Goal: Register for event/course

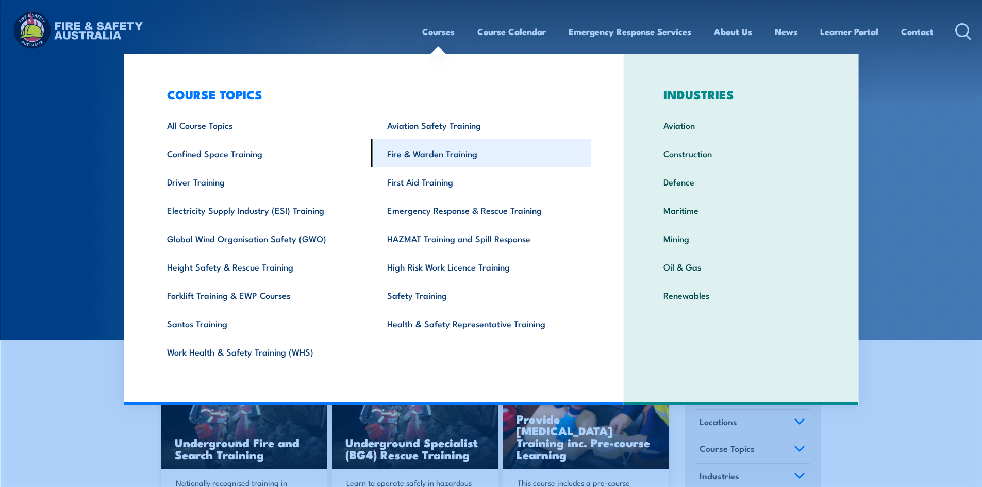
click at [431, 155] on link "Fire & Warden Training" at bounding box center [481, 153] width 220 height 28
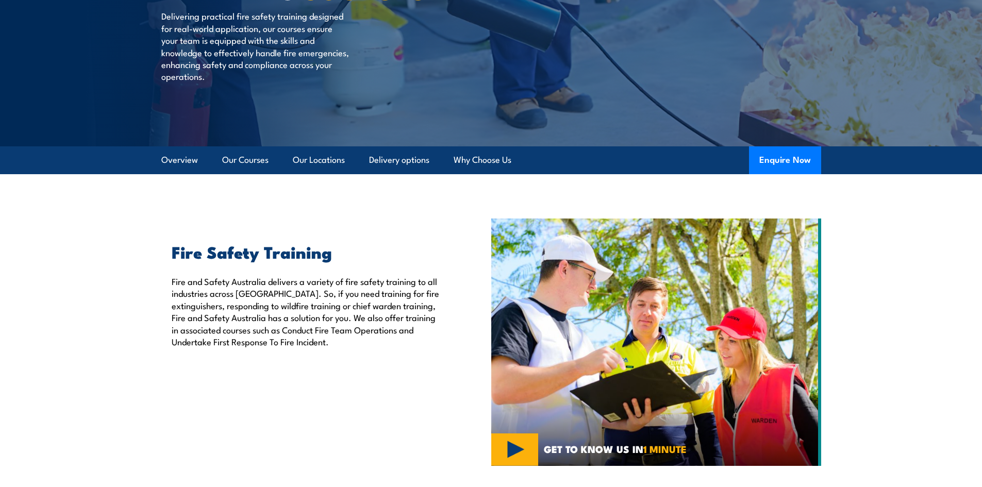
scroll to position [155, 0]
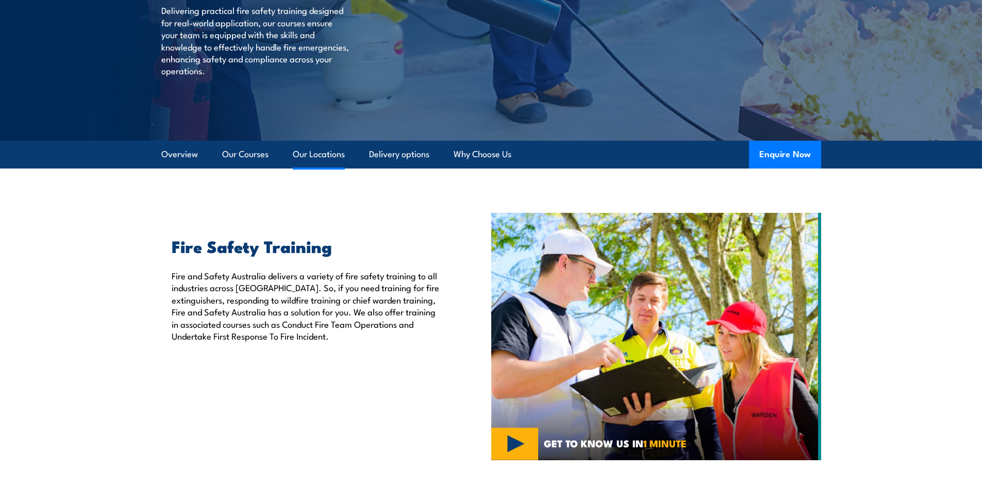
click at [325, 152] on link "Our Locations" at bounding box center [319, 154] width 52 height 27
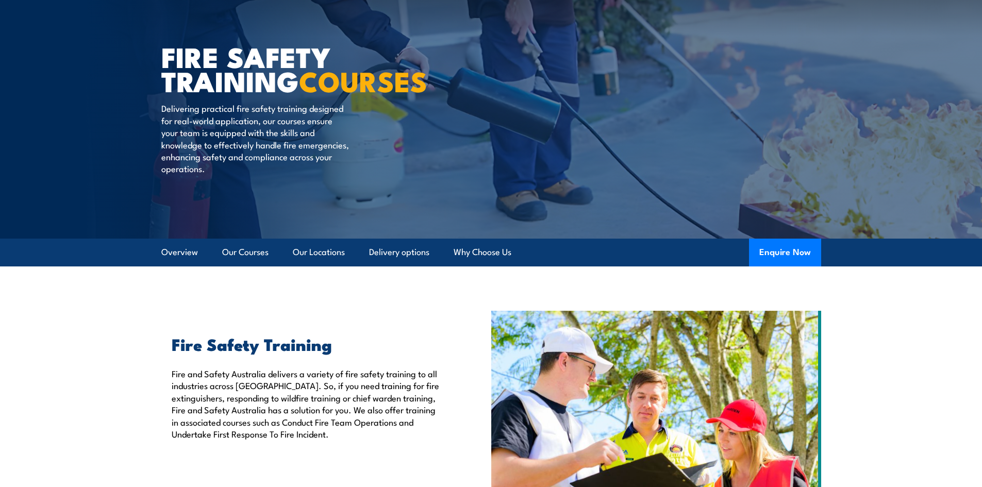
scroll to position [0, 0]
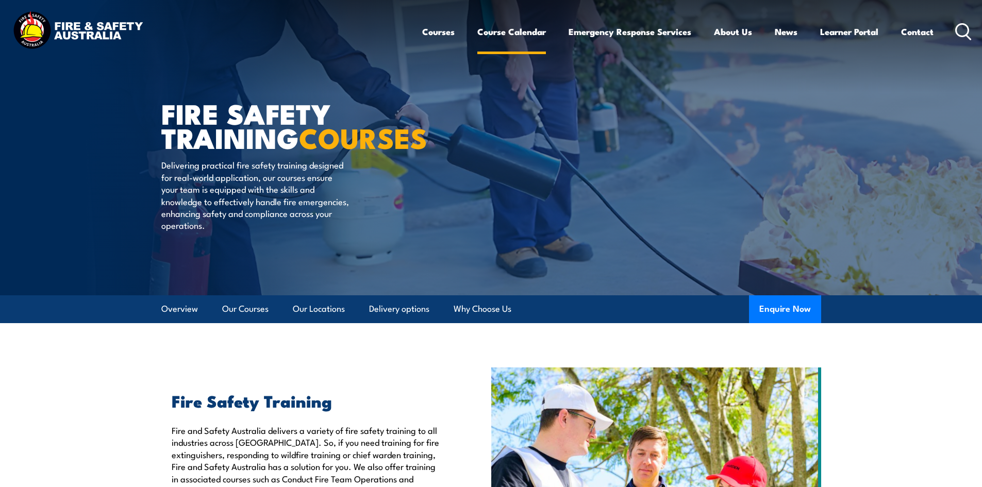
click at [505, 27] on link "Course Calendar" at bounding box center [511, 31] width 69 height 27
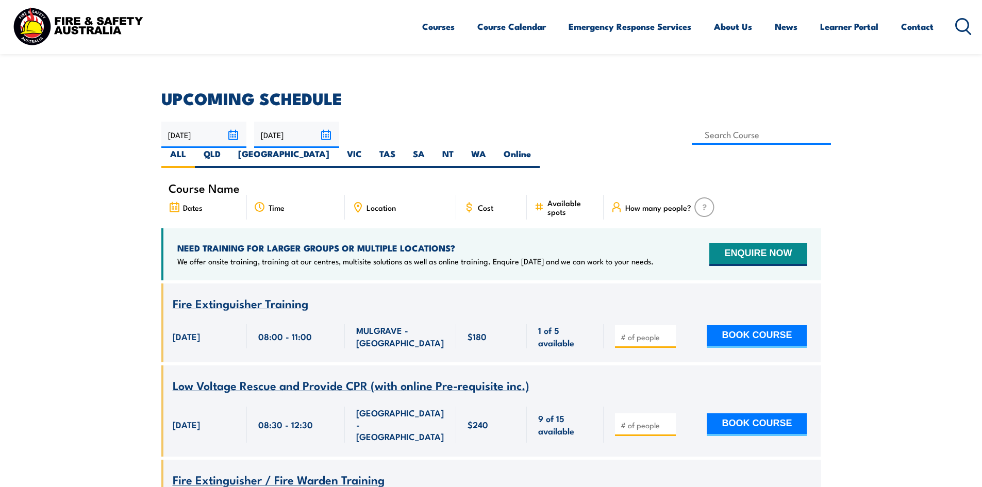
scroll to position [258, 0]
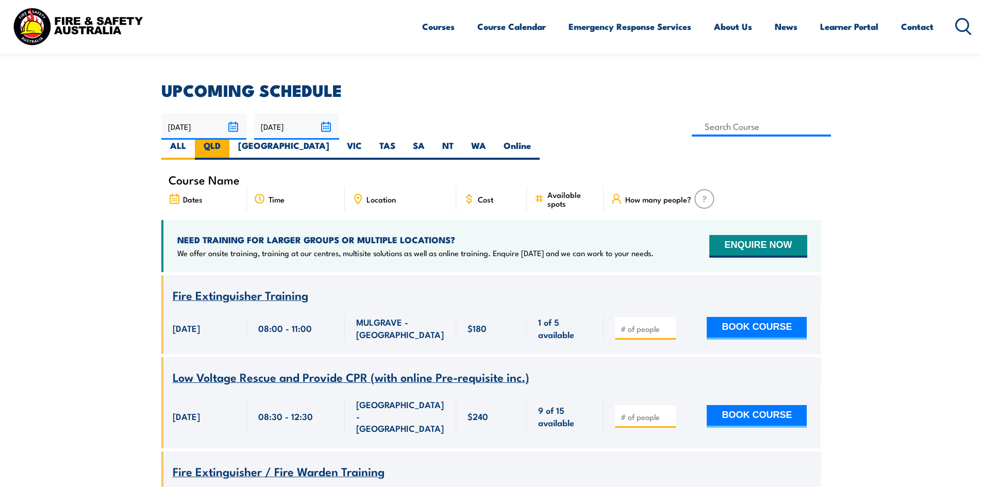
click at [229, 140] on label "QLD" at bounding box center [212, 150] width 35 height 20
click at [227, 140] on input "QLD" at bounding box center [224, 143] width 7 height 7
radio input "true"
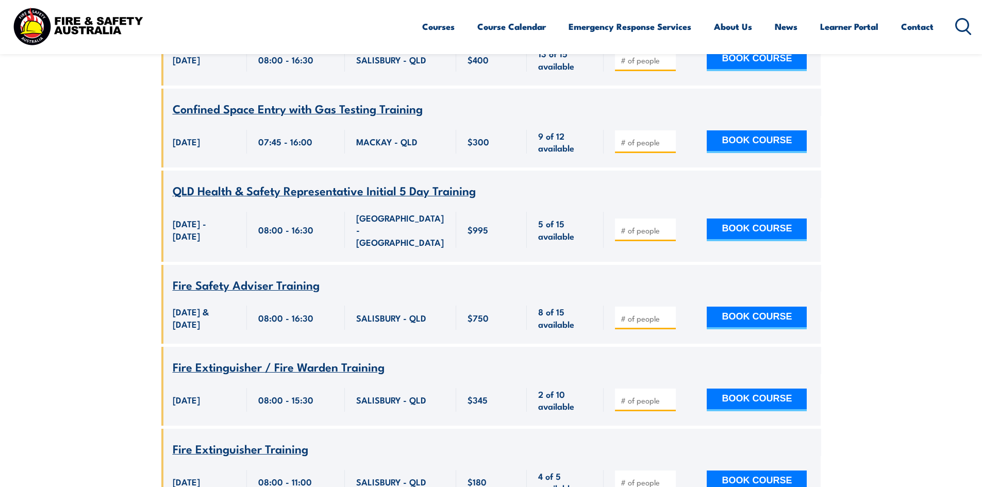
scroll to position [855, 0]
